Goal: Information Seeking & Learning: Learn about a topic

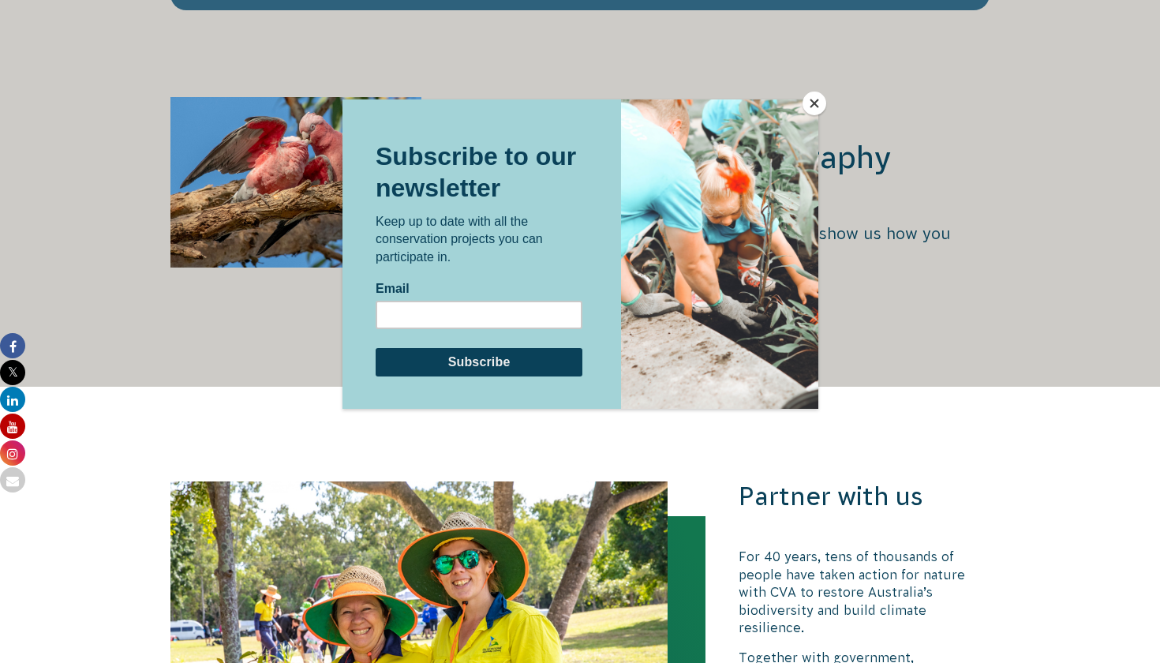
scroll to position [3028, 0]
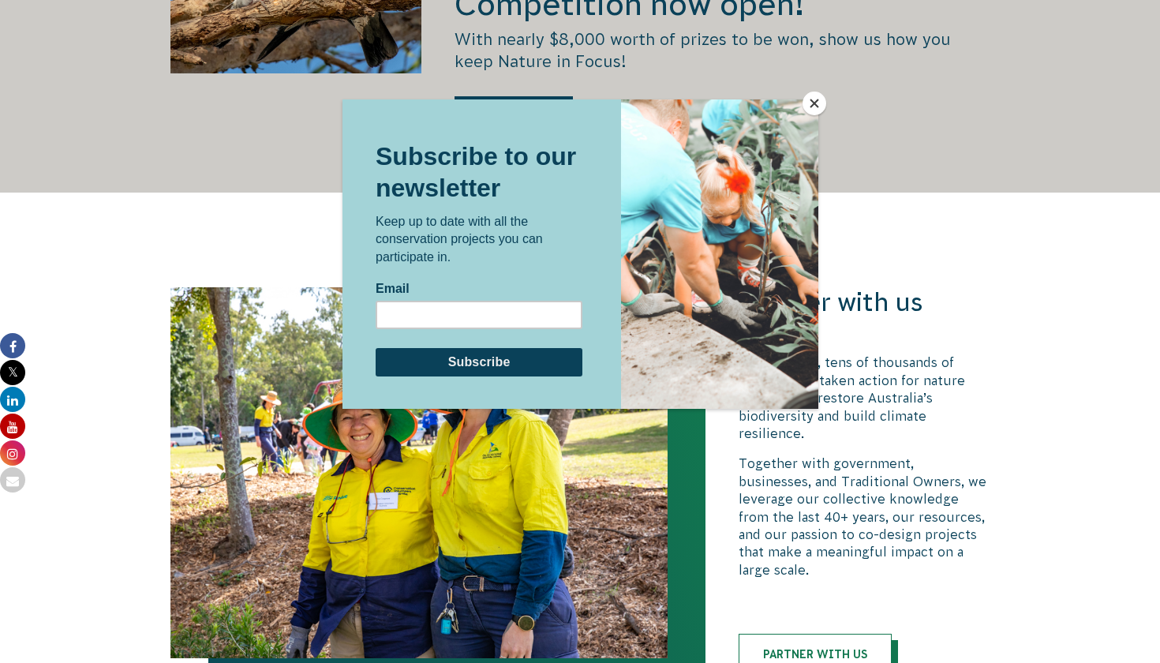
click at [809, 103] on button "Close" at bounding box center [814, 104] width 24 height 24
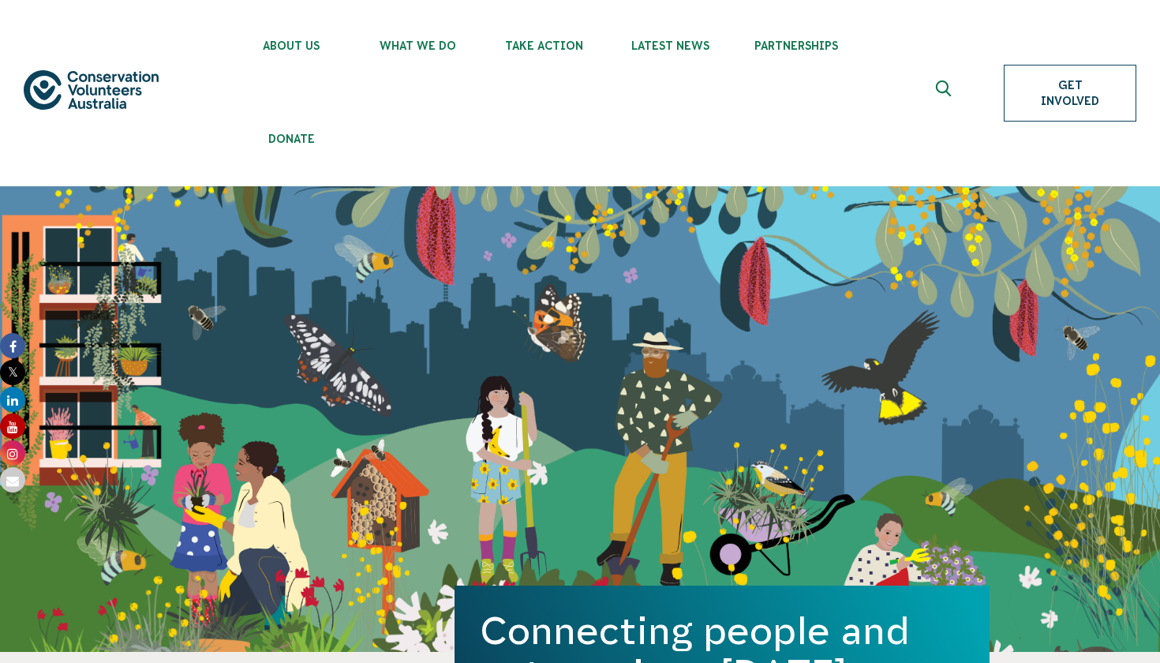
scroll to position [-1, 0]
click at [1064, 94] on link "Get Involved" at bounding box center [1070, 93] width 133 height 57
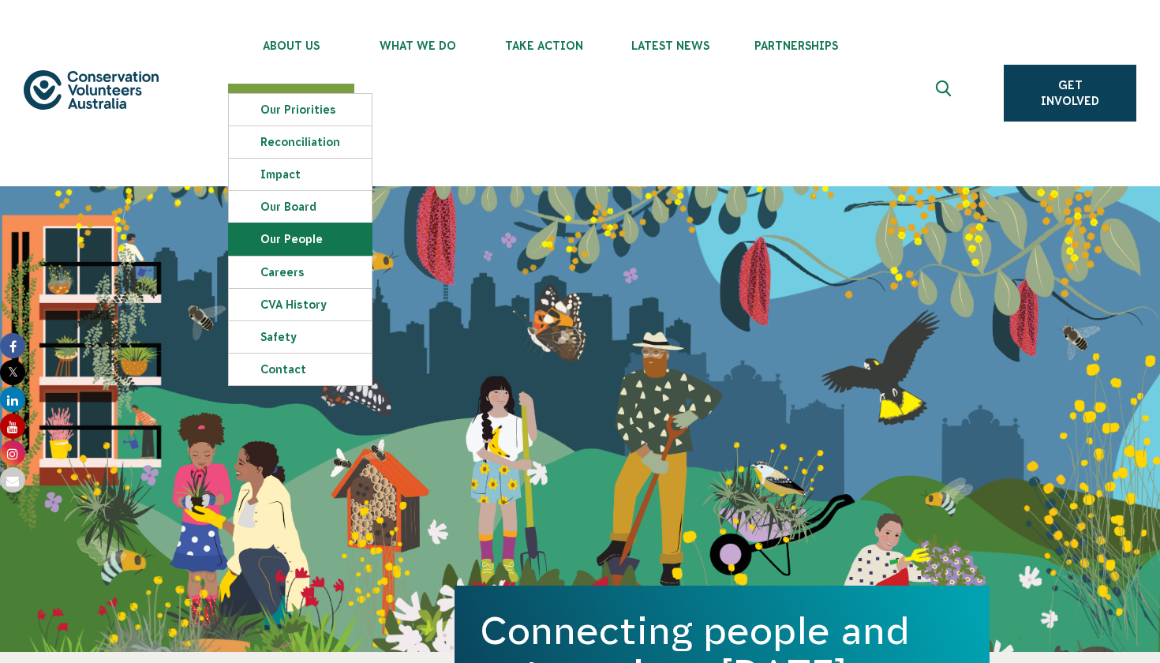
click at [307, 241] on link "Our People" at bounding box center [300, 239] width 143 height 32
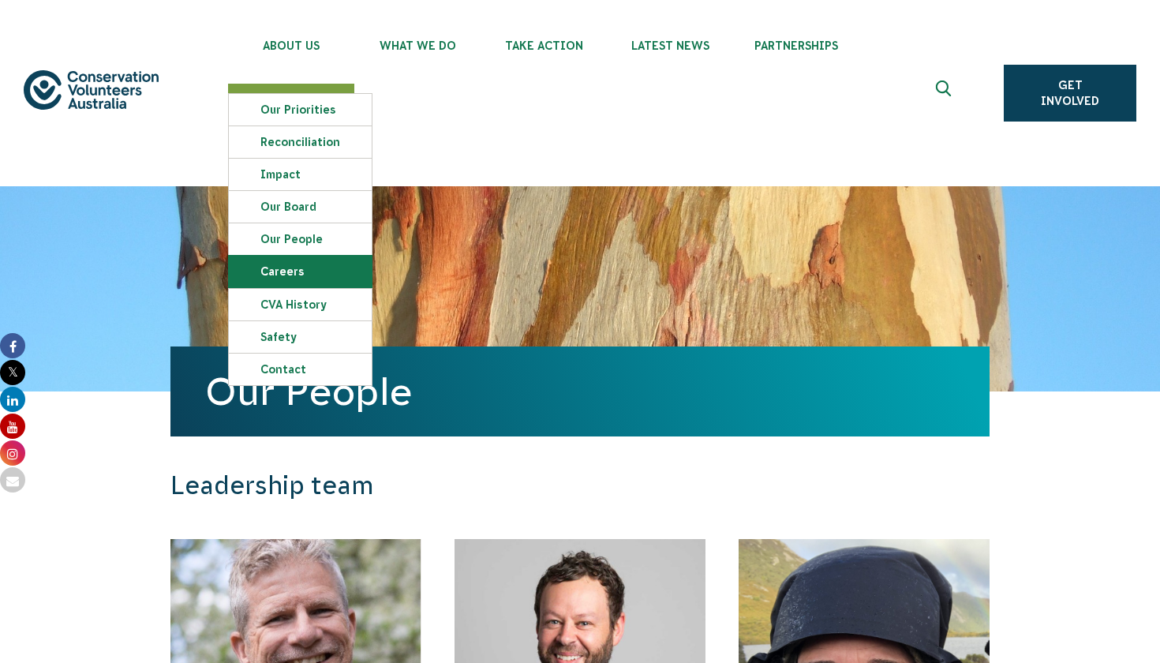
click at [283, 277] on link "Careers" at bounding box center [300, 272] width 143 height 32
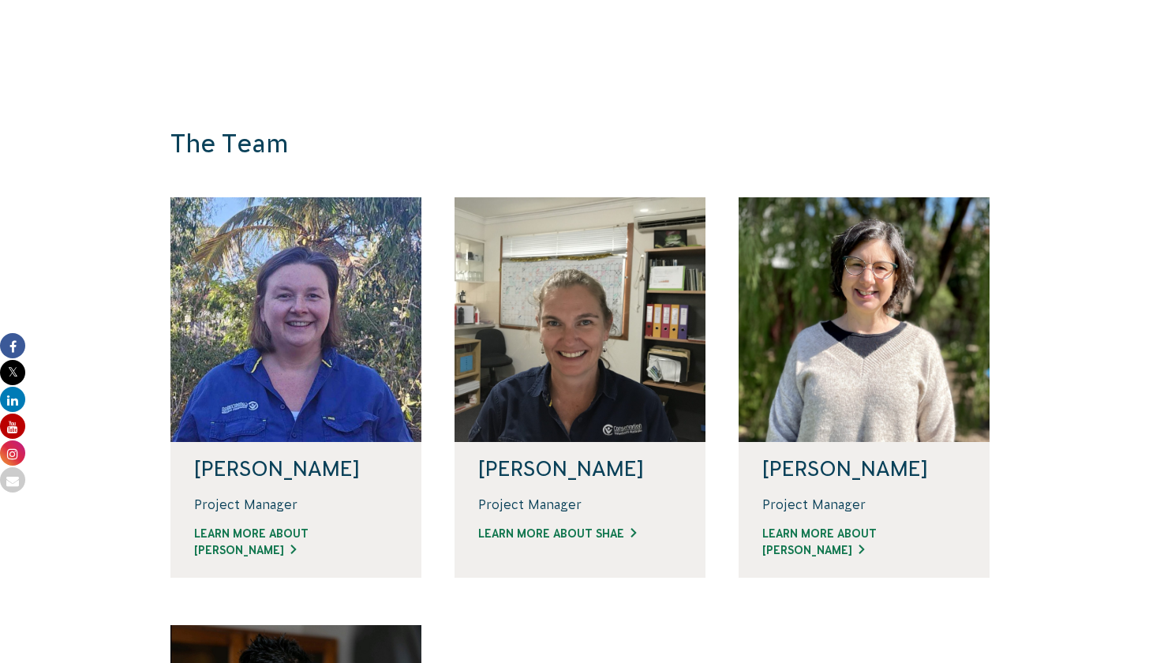
scroll to position [1065, 0]
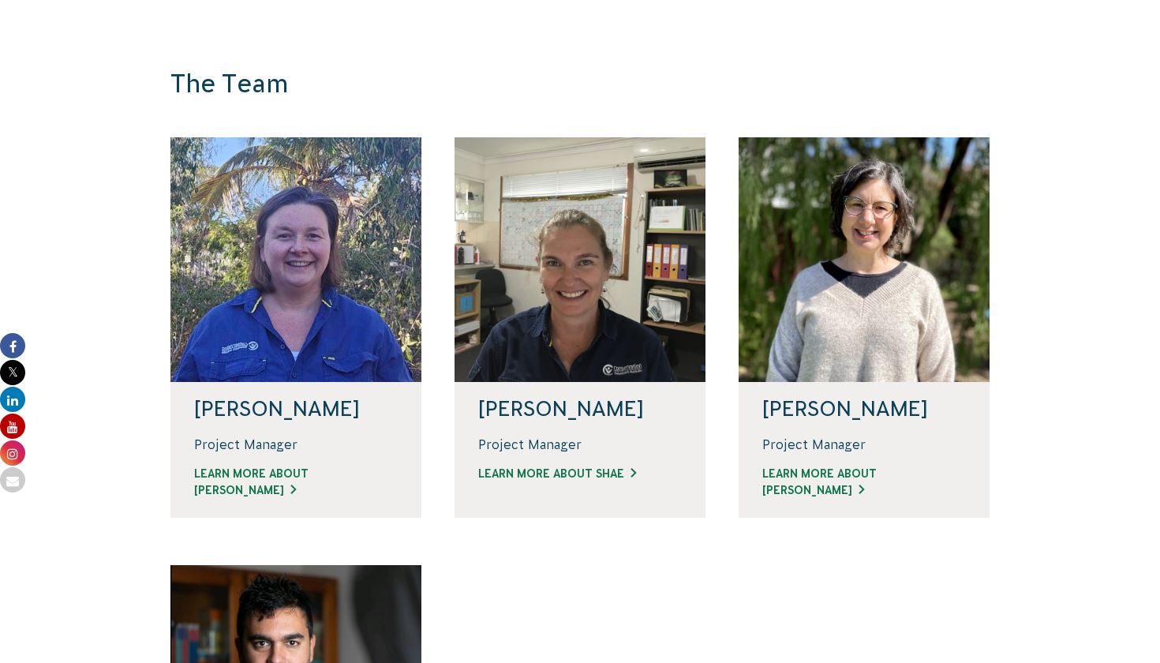
click at [317, 482] on div "Project Manager Learn more about Linda" at bounding box center [296, 465] width 204 height 58
click at [279, 471] on link "Learn more about Linda" at bounding box center [296, 482] width 204 height 33
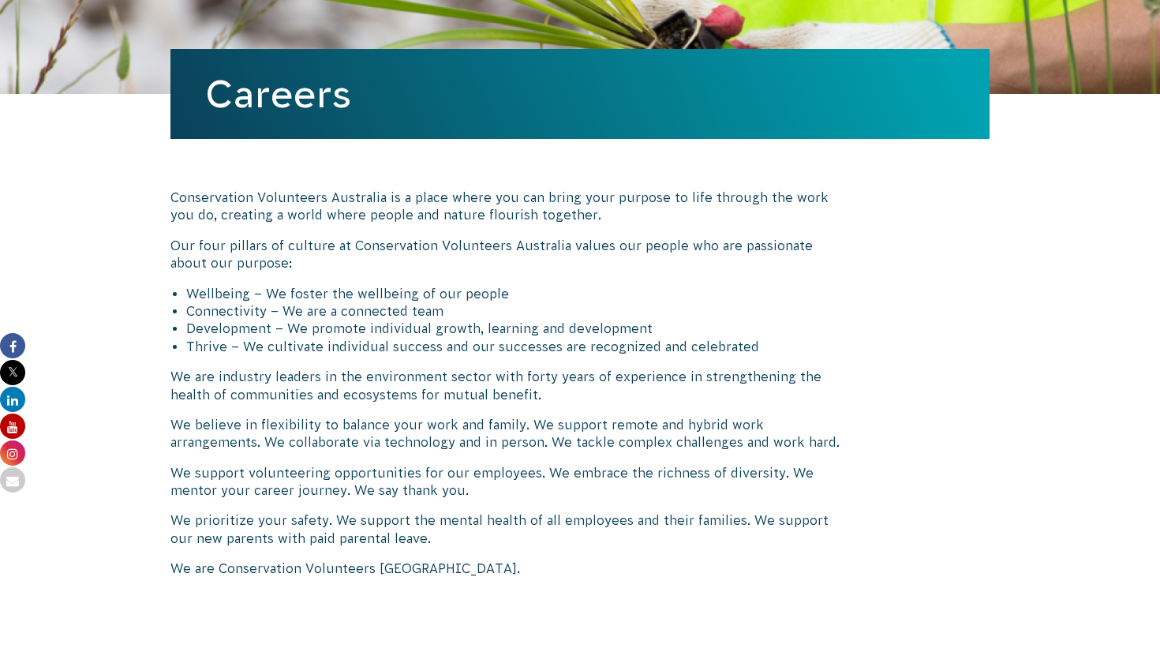
scroll to position [318, 0]
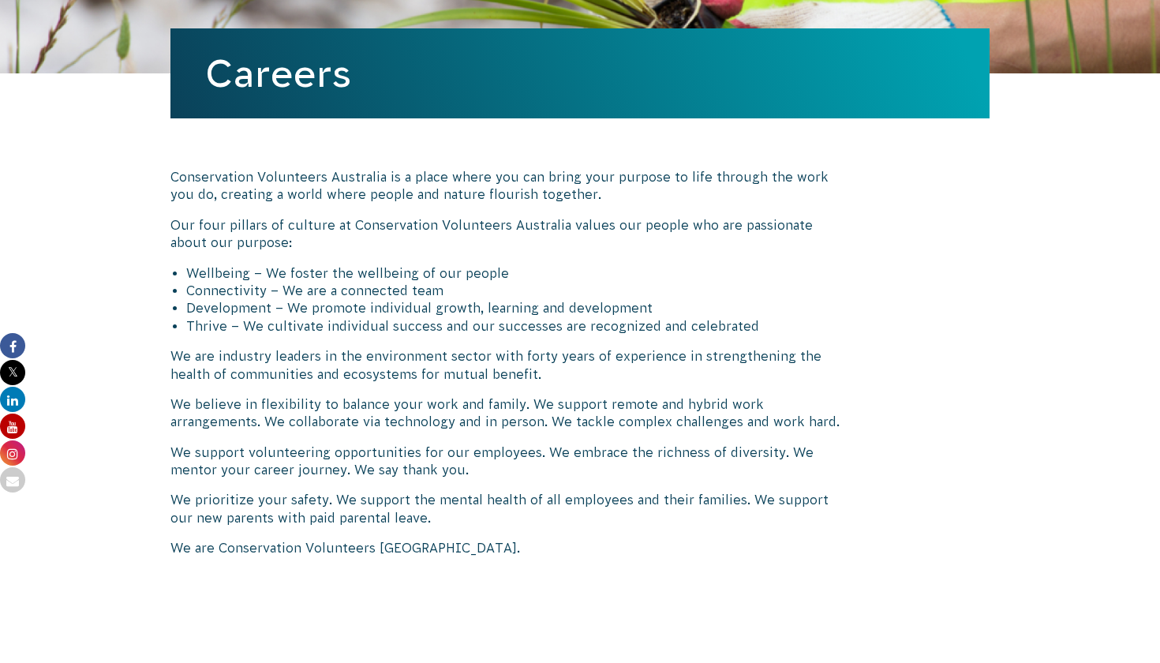
click at [264, 362] on p "We are industry leaders in the environment sector with forty years of experienc…" at bounding box center [508, 365] width 677 height 36
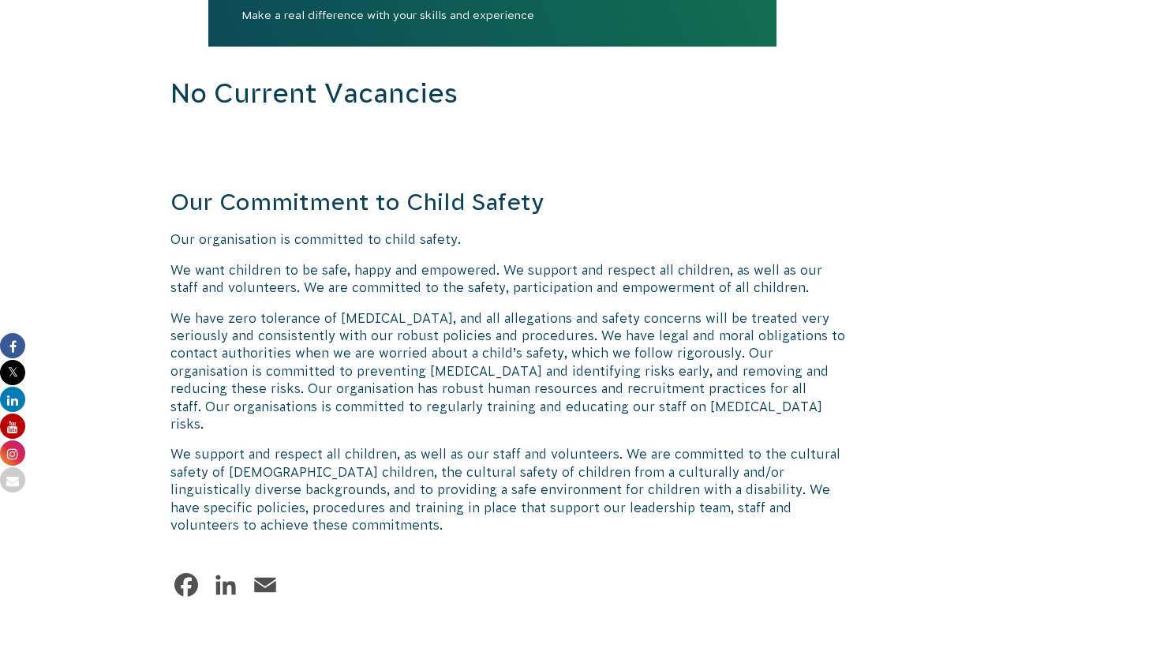
scroll to position [1940, 0]
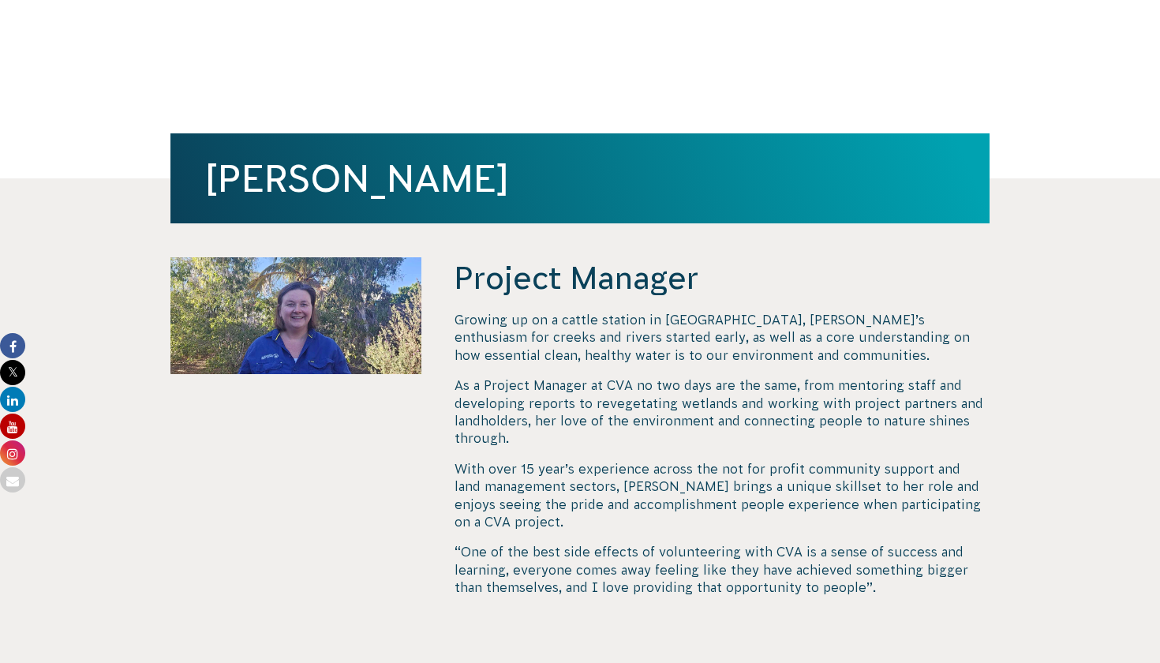
scroll to position [474, 0]
